Goal: Find contact information: Find contact information

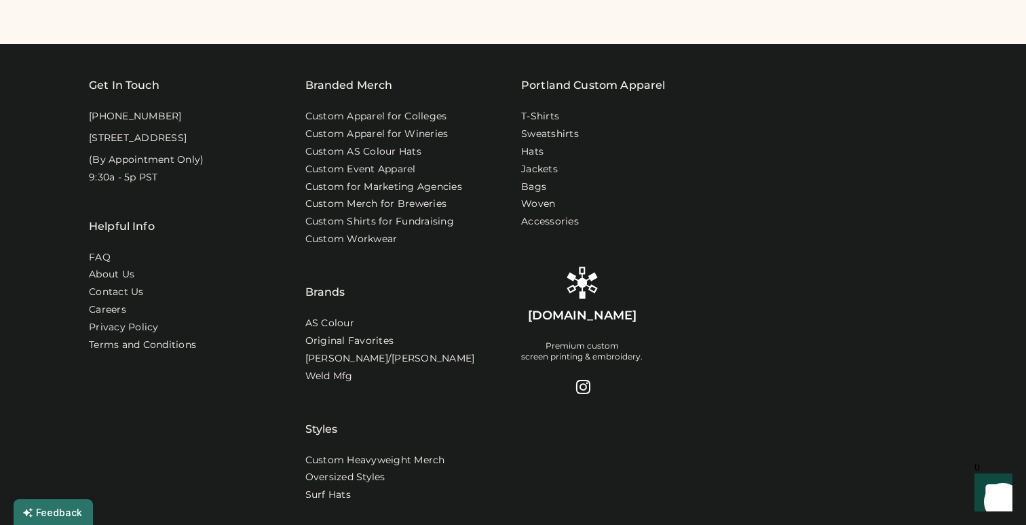
scroll to position [918, 0]
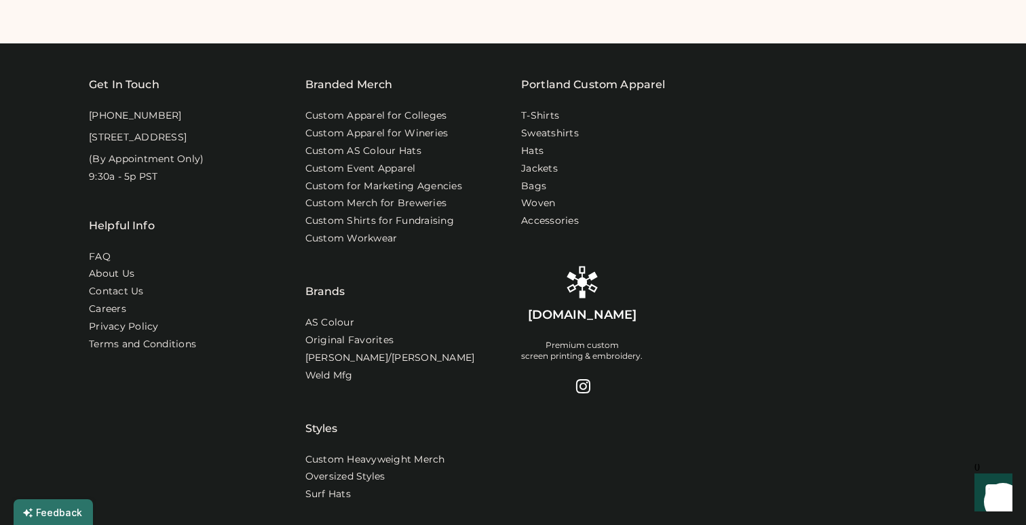
click at [225, 157] on div "Get In Touch [PHONE_NUMBER] [STREET_ADDRESS] (By Appointment Only) 9:30a - 5p P…" at bounding box center [189, 229] width 200 height 305
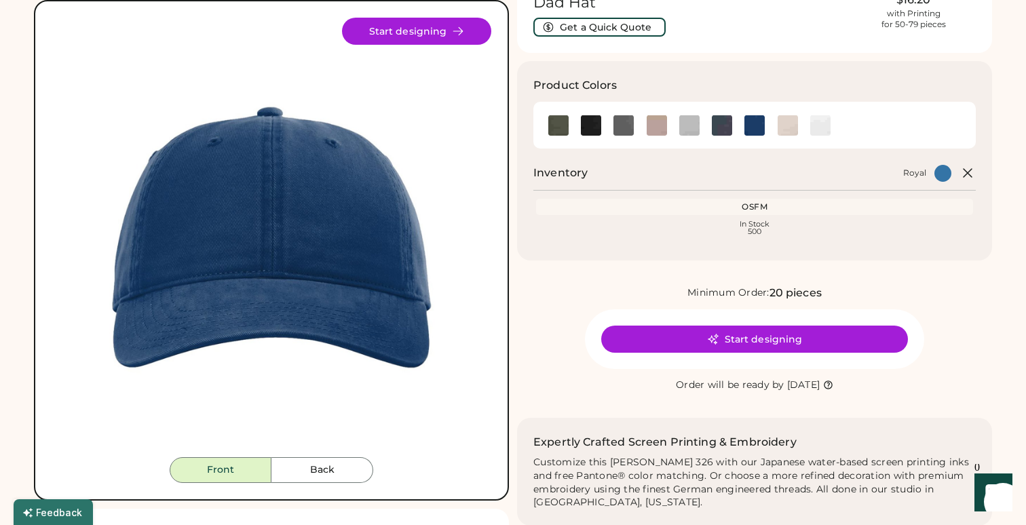
scroll to position [0, 0]
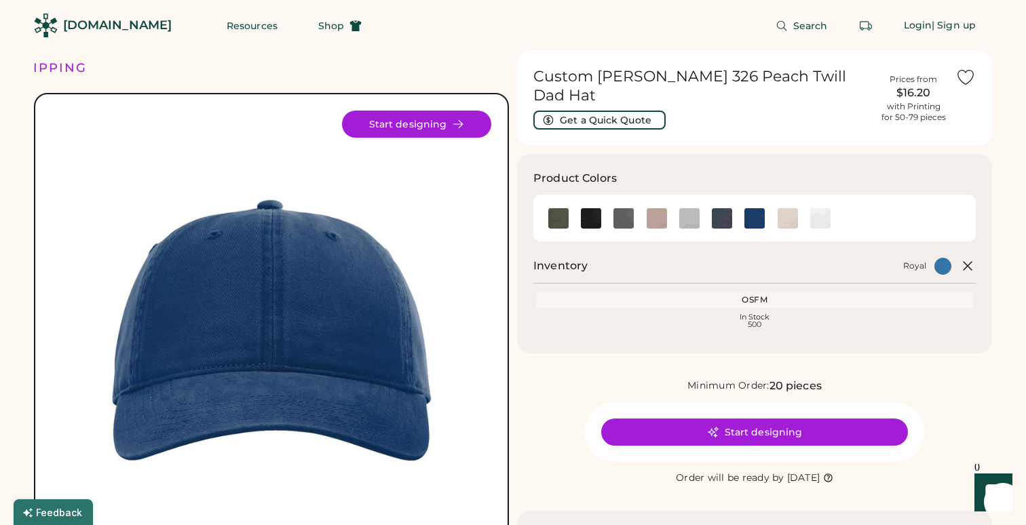
click at [347, 62] on div "FREE SHIPPING LOWER 48 STATES ALL ORDERS FREE SHIPPING LOWER 48 STATES ALL ORDE…" at bounding box center [271, 68] width 475 height 34
click at [523, 28] on div "Search Login | Sign up" at bounding box center [685, 25] width 614 height 51
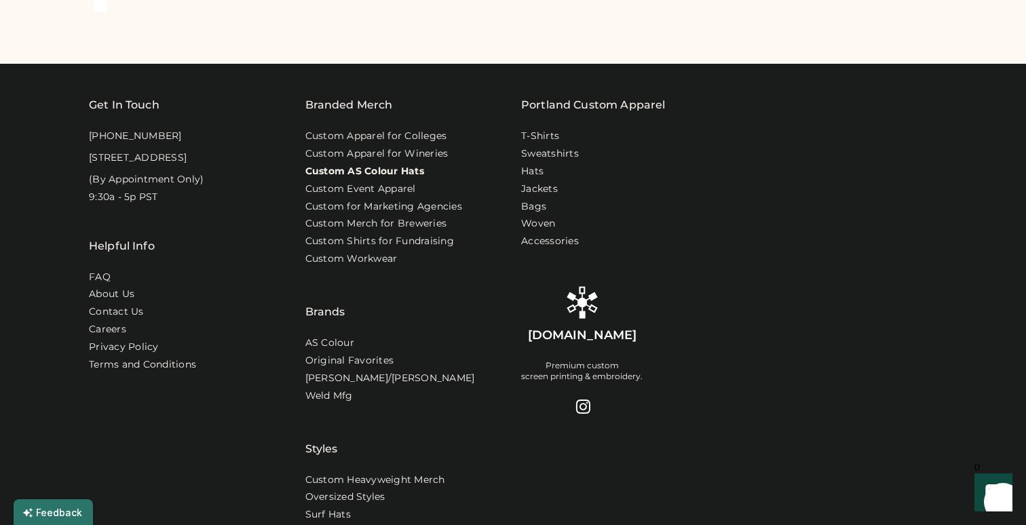
scroll to position [899, 0]
click at [125, 318] on link "Contact Us" at bounding box center [117, 312] width 56 height 14
